Goal: Task Accomplishment & Management: Manage account settings

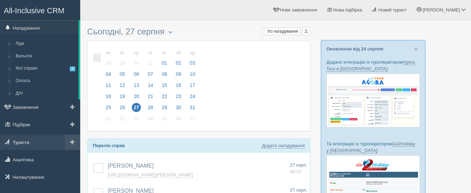
click at [37, 137] on link "Туристи" at bounding box center [40, 142] width 80 height 15
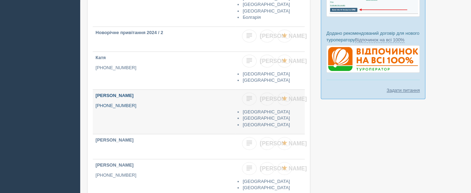
scroll to position [177, 0]
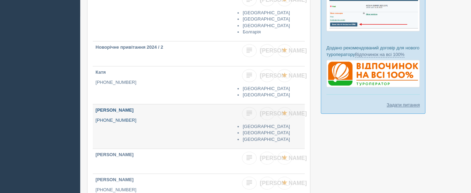
click at [141, 121] on p "+380 97 444 4444" at bounding box center [163, 120] width 137 height 7
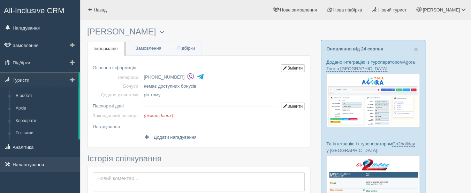
click at [21, 164] on link "Налаштування" at bounding box center [40, 164] width 80 height 15
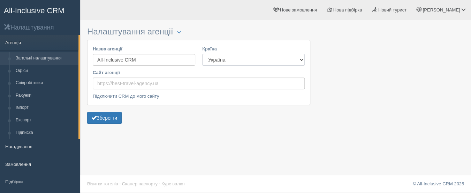
click at [297, 60] on select "Естонія Казахстан Киргизстан Латвія Литва Молдова Польща Узбекистан Україна Чех…" at bounding box center [253, 60] width 102 height 12
select select "KZ"
click at [202, 54] on select "Естонія Казахстан Киргизстан Латвія Литва Молдова Польща Узбекистан Україна Чех…" at bounding box center [253, 60] width 102 height 12
click at [104, 118] on button "Зберегти" at bounding box center [104, 118] width 34 height 12
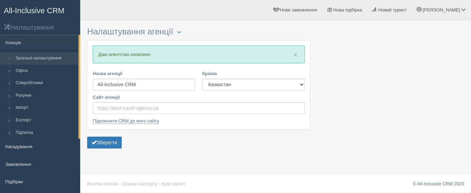
click at [61, 11] on span "All-Inclusive CRM" at bounding box center [34, 10] width 61 height 9
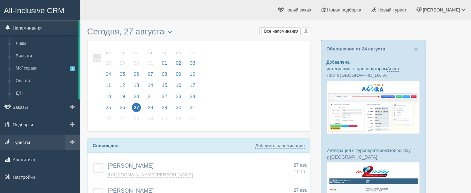
click at [24, 135] on link "Туристы" at bounding box center [40, 142] width 80 height 15
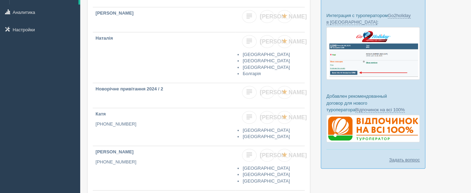
scroll to position [139, 0]
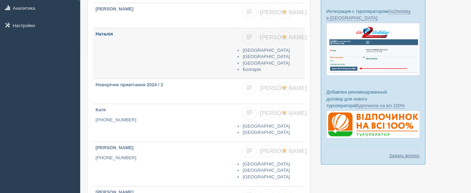
click at [148, 61] on link "Наталія" at bounding box center [164, 53] width 142 height 51
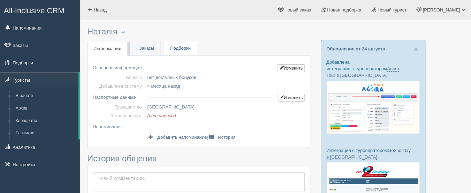
click at [180, 48] on link "Подборки" at bounding box center [180, 48] width 33 height 14
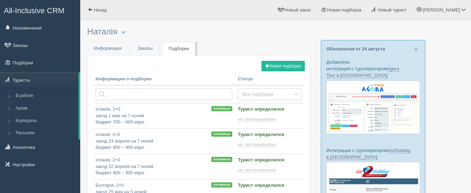
scroll to position [26, 0]
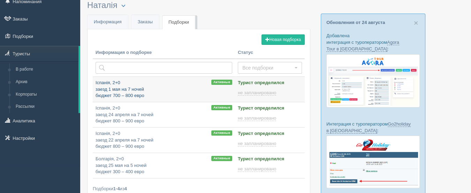
type input "2025-08-27 11:35"
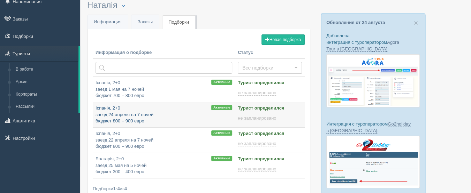
type input "2025-08-27 15:35"
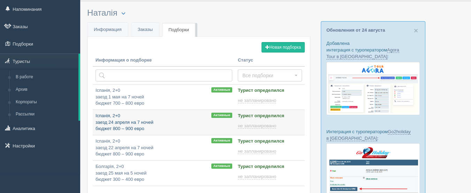
scroll to position [0, 0]
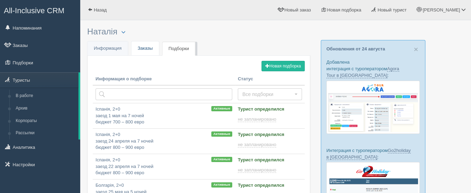
click at [148, 54] on link "Заказы" at bounding box center [145, 48] width 28 height 14
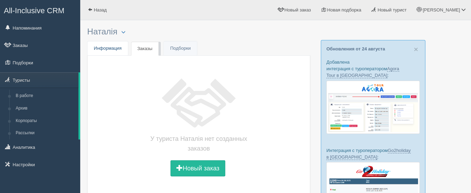
click at [111, 51] on link "Инфо Информация" at bounding box center [107, 48] width 40 height 14
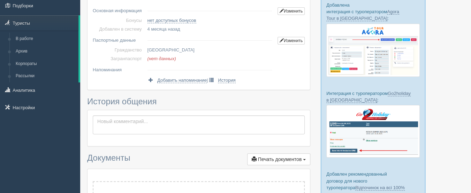
scroll to position [70, 0]
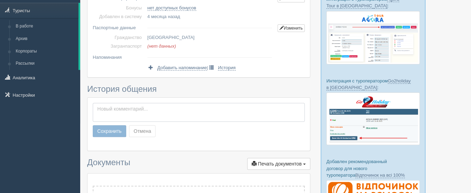
click at [142, 106] on textarea at bounding box center [199, 112] width 212 height 19
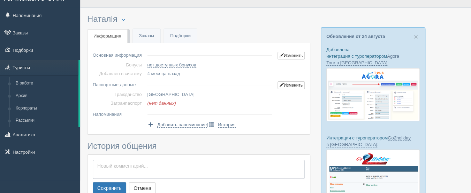
scroll to position [0, 0]
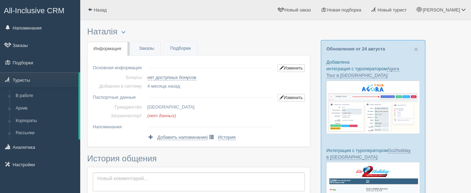
click at [49, 9] on span "All-Inclusive CRM" at bounding box center [34, 10] width 61 height 9
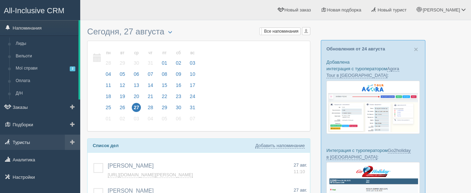
click at [33, 139] on link "Туристы" at bounding box center [40, 142] width 80 height 15
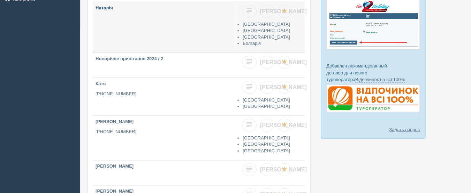
scroll to position [174, 0]
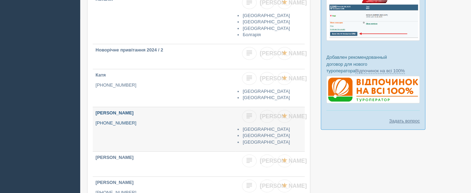
click at [145, 132] on link "Іван +380 97 444 4444" at bounding box center [164, 129] width 142 height 44
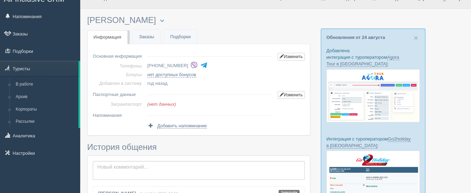
scroll to position [35, 0]
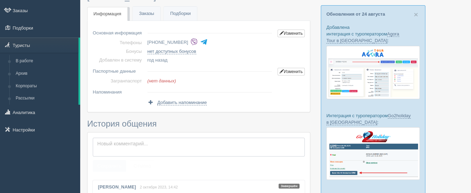
click at [158, 143] on textarea at bounding box center [199, 147] width 212 height 19
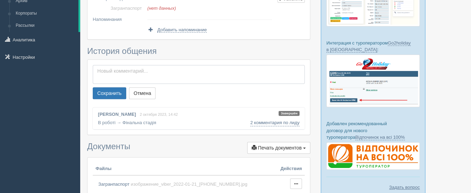
scroll to position [0, 0]
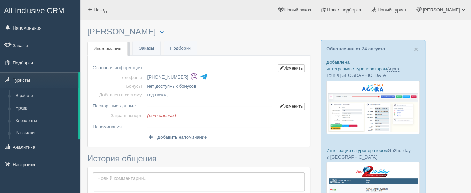
drag, startPoint x: 176, startPoint y: 0, endPoint x: 231, endPoint y: 128, distance: 138.9
click at [231, 128] on td at bounding box center [210, 125] width 130 height 11
click at [25, 13] on span "All-Inclusive CRM" at bounding box center [34, 10] width 61 height 9
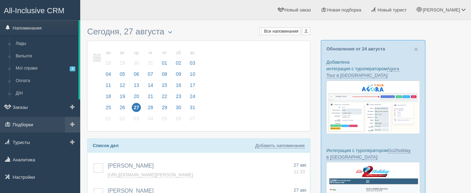
click at [30, 125] on link "Подборки" at bounding box center [40, 124] width 80 height 15
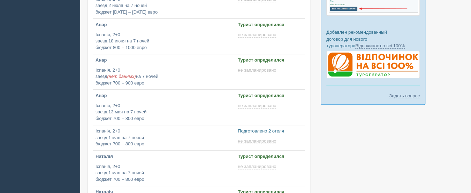
scroll to position [209, 0]
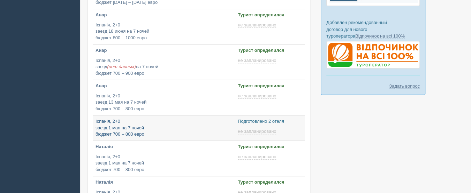
type input "[DATE] 11:40"
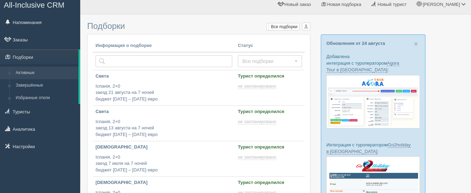
scroll to position [0, 0]
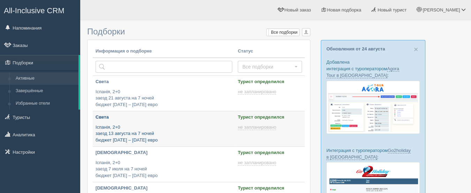
type input "[DATE] 13:05"
click at [129, 123] on div "Света Іспанія, 2+0 заезд 13 августа на 7 ночей бюджет 1500 – 1600 евро" at bounding box center [163, 128] width 137 height 29
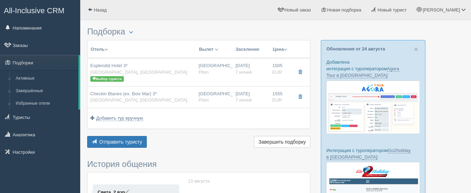
click at [285, 48] on span "button" at bounding box center [285, 49] width 3 height 3
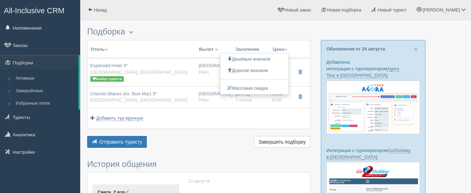
click at [206, 121] on td "Добавить тур вручную Добавить авиа вручную Добавить тур вручную Добавить круиз …" at bounding box center [198, 118] width 222 height 21
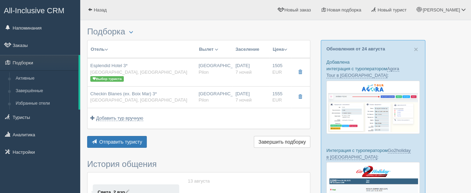
click at [287, 50] on span "button" at bounding box center [285, 49] width 3 height 3
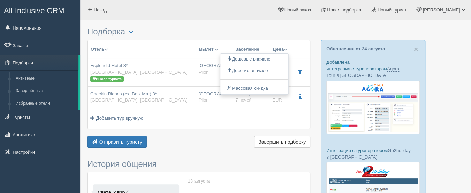
click at [242, 118] on td "Добавить тур вручную Добавить авиа вручную Добавить тур вручную Добавить круиз …" at bounding box center [198, 118] width 222 height 21
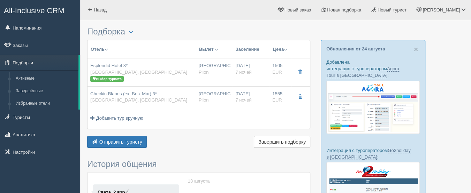
click at [284, 49] on button "Цена" at bounding box center [279, 50] width 15 height 8
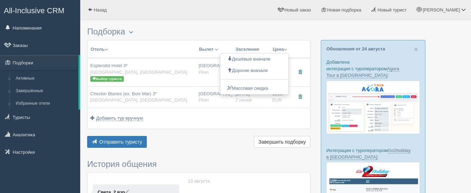
click at [254, 118] on td "Добавить тур вручную Добавить авиа вручную Добавить тур вручную Добавить круиз …" at bounding box center [198, 118] width 222 height 21
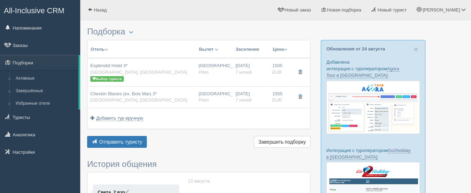
click at [287, 48] on span "button" at bounding box center [285, 49] width 3 height 3
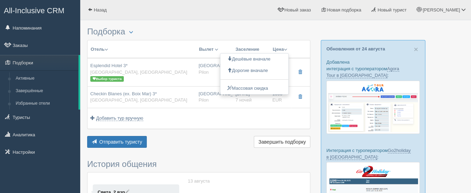
click at [184, 30] on h3 "Подборка Менеджер: Anna Тихонюк Показать удалённые отели Создать копию Удалить …" at bounding box center [198, 31] width 223 height 9
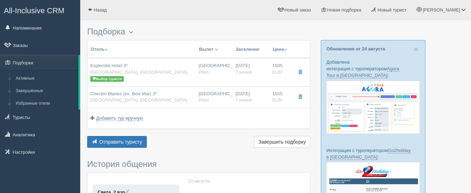
click at [58, 12] on span "All-Inclusive CRM" at bounding box center [34, 10] width 61 height 9
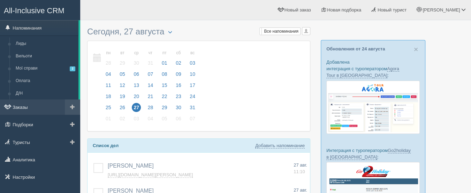
click at [38, 111] on link "Заказы" at bounding box center [40, 107] width 80 height 15
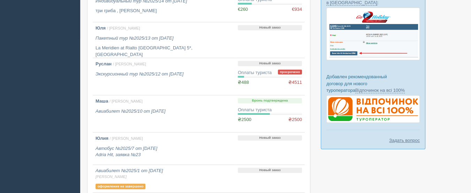
scroll to position [174, 0]
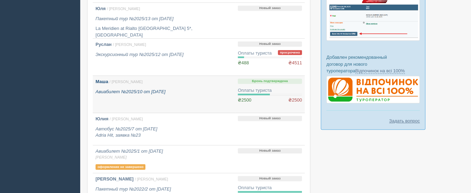
click at [139, 100] on link "Маша / Anna Т. Авиабилет №2025/10 от 14.03.2025" at bounding box center [164, 94] width 142 height 37
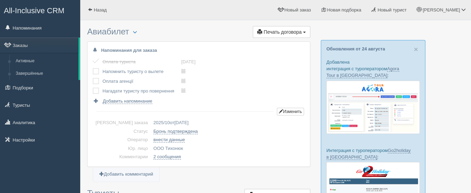
click at [56, 8] on span "All-Inclusive CRM" at bounding box center [34, 10] width 61 height 9
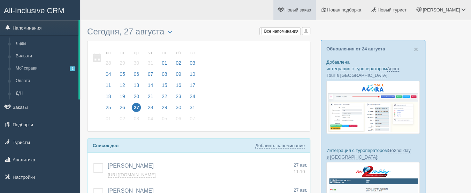
click at [311, 10] on span "Новый заказ" at bounding box center [297, 9] width 26 height 5
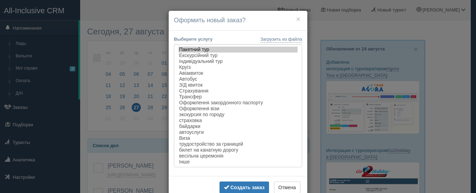
click at [140, 52] on div "× Оформить новый заказ? Загрузить из файла Выберите услугу Пакетний тур Екскурс…" at bounding box center [238, 96] width 476 height 193
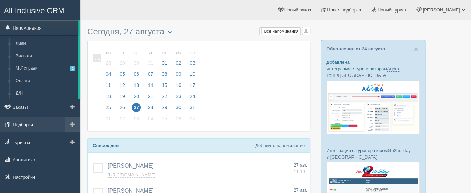
click at [29, 125] on link "Подборки" at bounding box center [40, 124] width 80 height 15
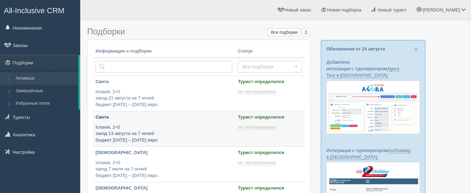
type input "[DATE] 13:05"
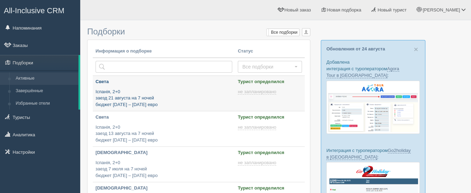
click at [152, 100] on p "Іспанія, 2+0 заезд 21 августа на 7 ночей бюджет [DATE] – [DATE] евро" at bounding box center [163, 99] width 137 height 20
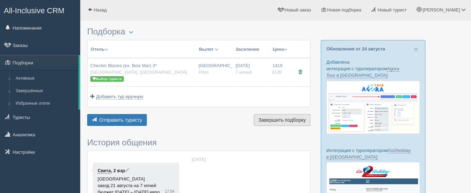
click at [281, 118] on span "Завершить подборку" at bounding box center [281, 120] width 47 height 6
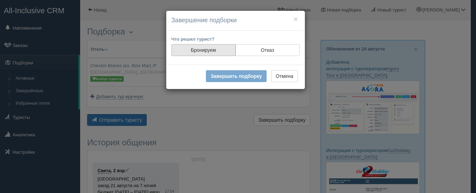
click at [215, 52] on label "Бронируем" at bounding box center [203, 50] width 64 height 12
radio input "true"
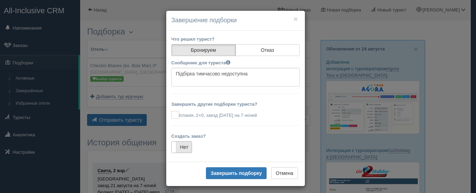
click at [184, 144] on label "Нет" at bounding box center [182, 147] width 20 height 11
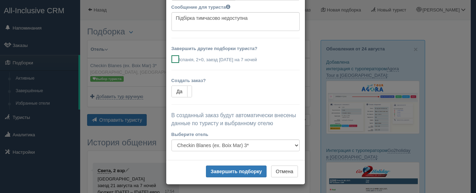
scroll to position [56, 0]
click at [231, 165] on button "Завершить подборку" at bounding box center [236, 171] width 60 height 12
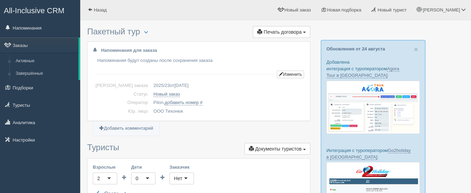
click at [38, 12] on span "All-Inclusive CRM" at bounding box center [34, 10] width 61 height 9
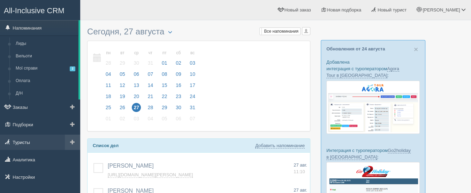
click at [30, 139] on link "Туристы" at bounding box center [40, 142] width 80 height 15
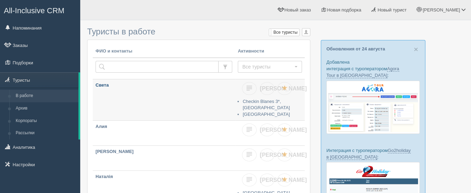
click at [149, 104] on link "Света" at bounding box center [164, 98] width 142 height 38
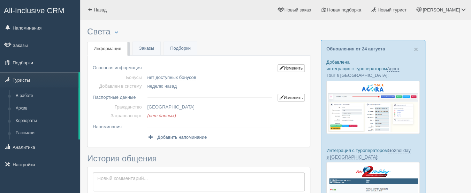
click at [56, 7] on span "All-Inclusive CRM" at bounding box center [34, 10] width 61 height 9
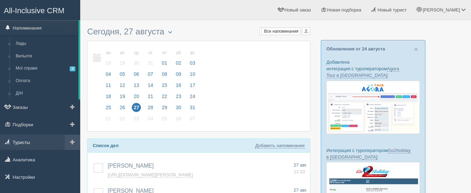
click at [33, 139] on link "Туристы" at bounding box center [40, 142] width 80 height 15
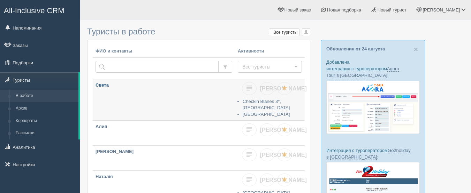
click at [155, 113] on link "Света" at bounding box center [164, 98] width 142 height 38
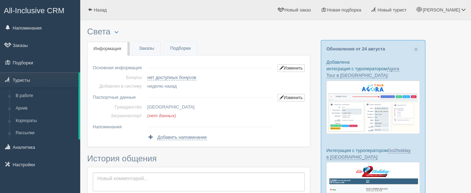
drag, startPoint x: 0, startPoint y: 0, endPoint x: 229, endPoint y: 129, distance: 263.0
click at [229, 129] on td at bounding box center [210, 125] width 130 height 11
drag, startPoint x: 178, startPoint y: 0, endPoint x: 236, endPoint y: 130, distance: 142.4
click at [236, 130] on td at bounding box center [210, 125] width 130 height 11
click at [50, 2] on link "All-Inclusive CRM" at bounding box center [39, 9] width 79 height 19
